Goal: Find specific page/section: Find specific page/section

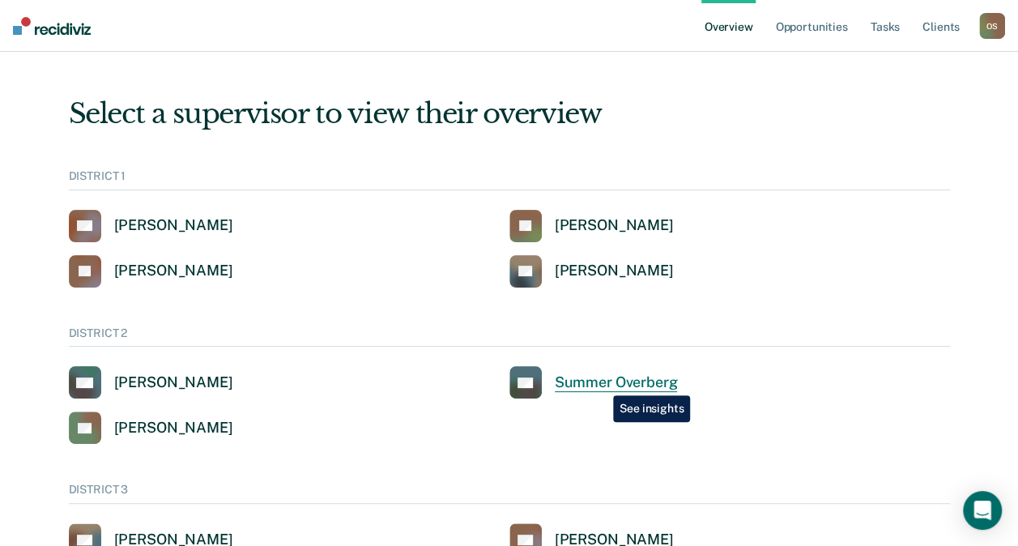
click at [601, 382] on div "Summer Overberg" at bounding box center [616, 382] width 123 height 19
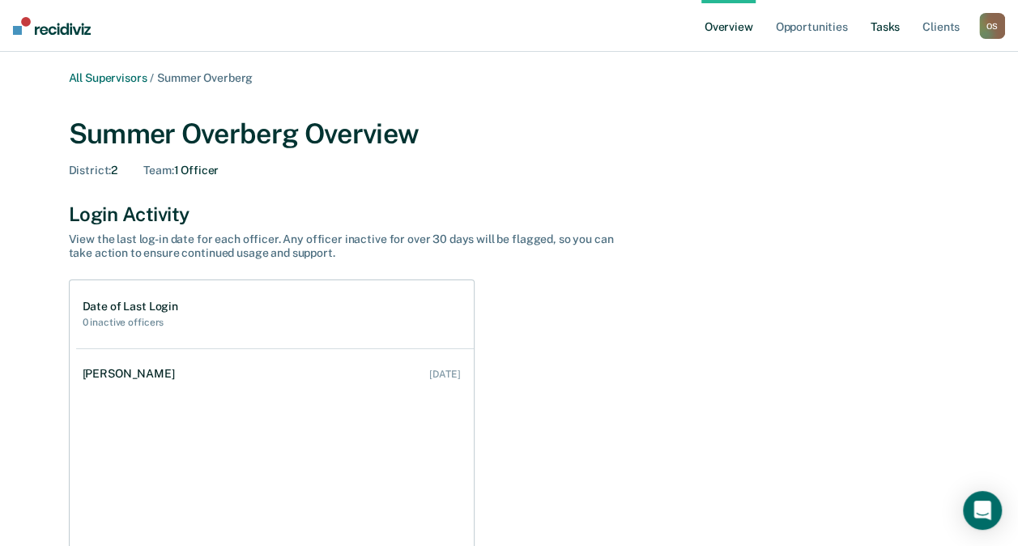
click at [901, 22] on link "Tasks" at bounding box center [886, 26] width 36 height 52
